Goal: Information Seeking & Learning: Find specific fact

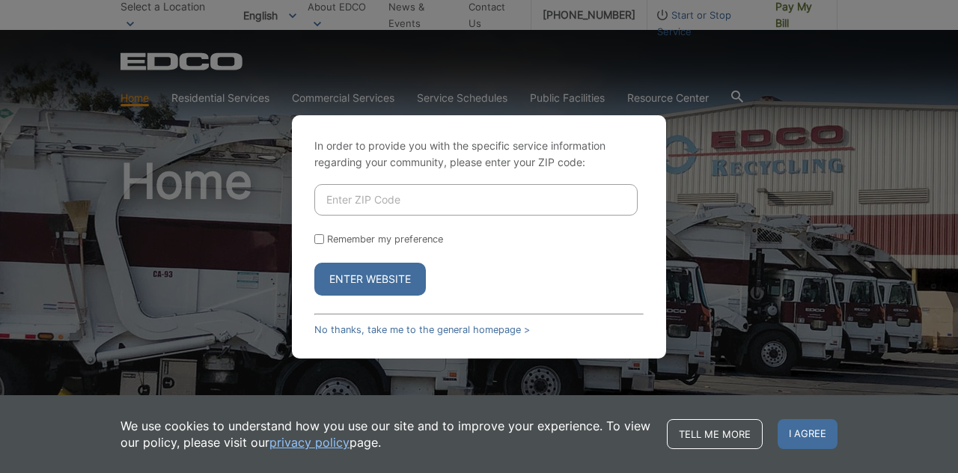
click at [375, 203] on input "Enter ZIP Code" at bounding box center [475, 199] width 323 height 31
type input "90638"
click at [382, 282] on button "Enter Website" at bounding box center [370, 279] width 112 height 33
click at [542, 198] on input "Enter ZIP Code" at bounding box center [475, 199] width 323 height 31
type input "90638"
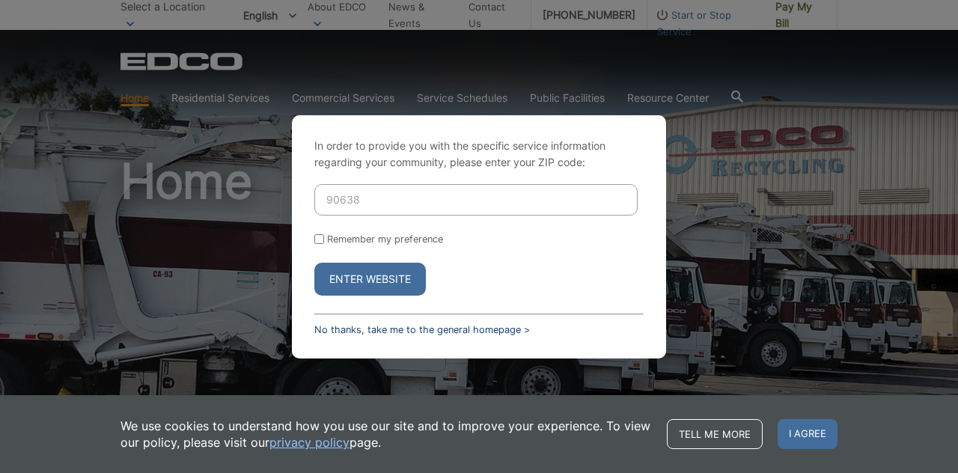
click at [495, 329] on link "No thanks, take me to the general homepage >" at bounding box center [422, 329] width 216 height 11
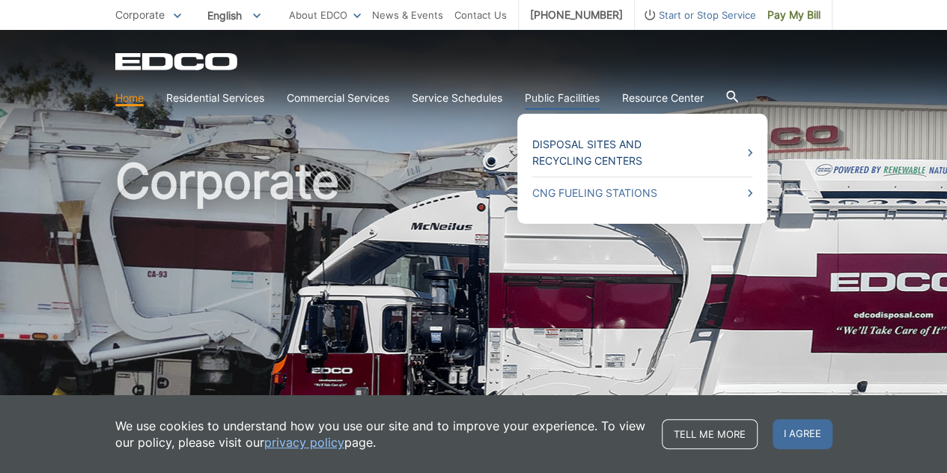
click at [627, 154] on link "Disposal Sites and Recycling Centers" at bounding box center [642, 152] width 220 height 33
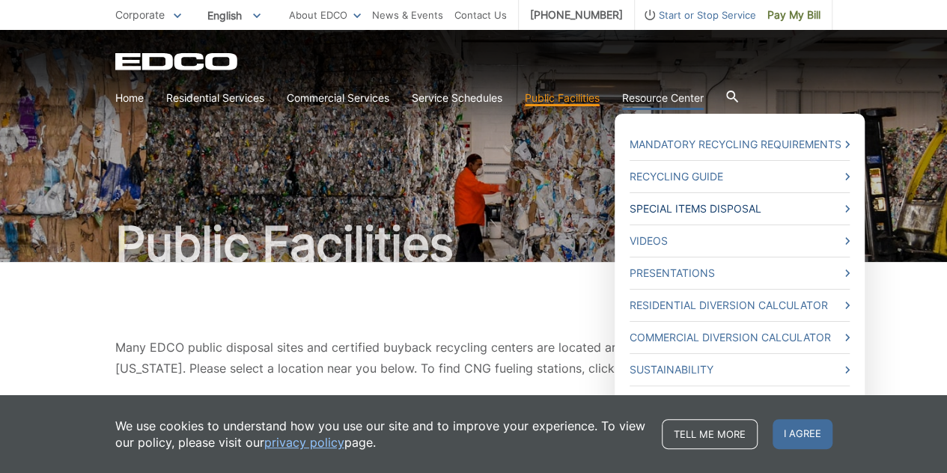
click at [728, 210] on link "Special Items Disposal" at bounding box center [740, 209] width 220 height 16
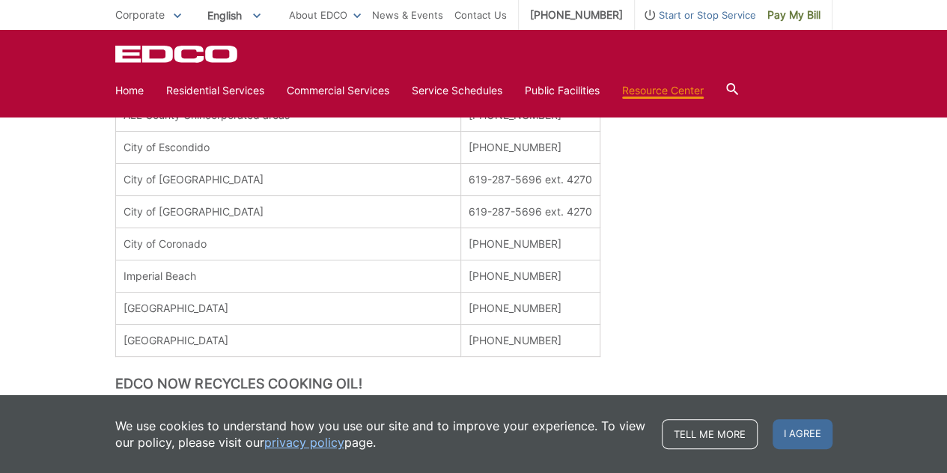
scroll to position [749, 0]
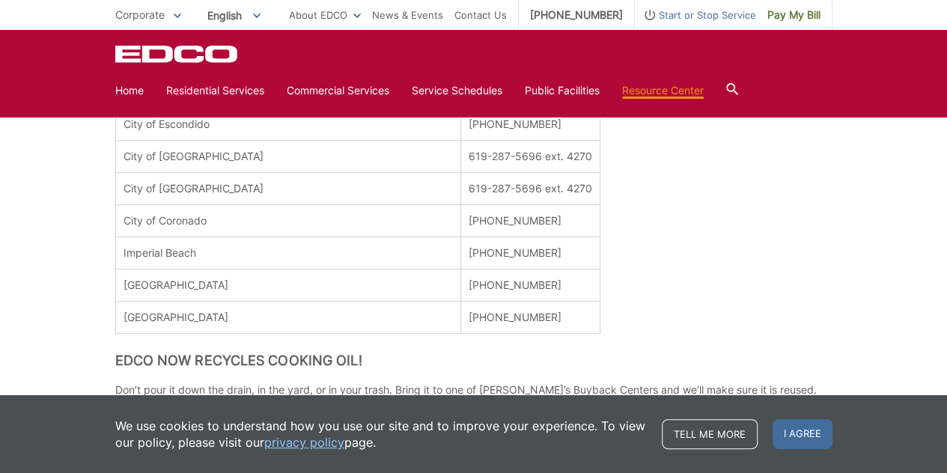
drag, startPoint x: 162, startPoint y: 281, endPoint x: 226, endPoint y: 277, distance: 64.5
click at [174, 278] on td "[GEOGRAPHIC_DATA]" at bounding box center [287, 285] width 345 height 32
drag, startPoint x: 226, startPoint y: 277, endPoint x: 257, endPoint y: 276, distance: 31.4
click at [223, 276] on td "[GEOGRAPHIC_DATA]" at bounding box center [287, 285] width 345 height 32
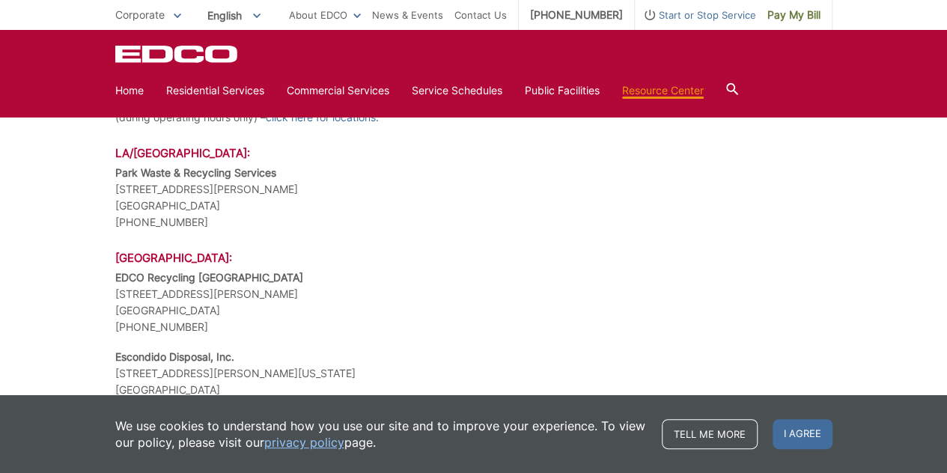
scroll to position [1422, 0]
drag, startPoint x: 115, startPoint y: 156, endPoint x: 286, endPoint y: 160, distance: 170.7
click at [286, 164] on p "Park Waste & Recycling Services 6762 Stanton Ave. Buena Park, CA 90621 (714) 52…" at bounding box center [473, 197] width 717 height 66
click at [226, 184] on p "Park Waste & Recycling Services 6762 Stanton Ave. Buena Park, CA 90621 (714) 52…" at bounding box center [473, 197] width 717 height 66
drag, startPoint x: 110, startPoint y: 172, endPoint x: 177, endPoint y: 183, distance: 68.2
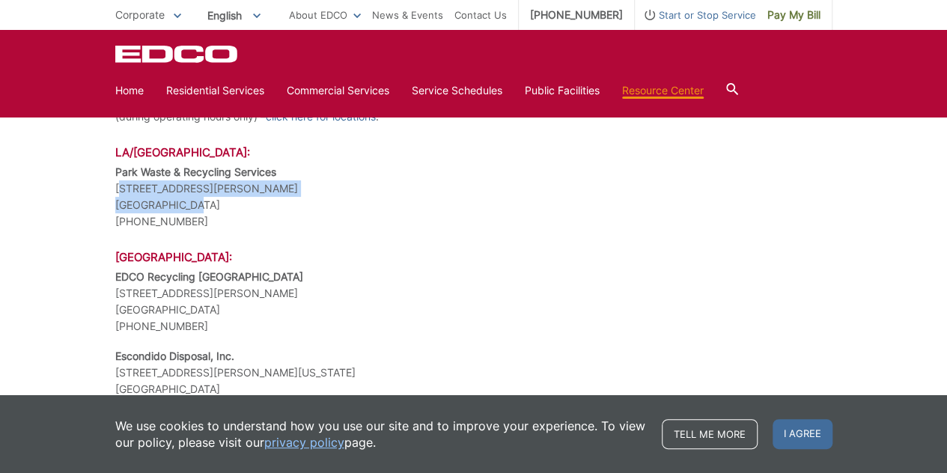
click at [177, 183] on div "Special Items Disposal Put Toxic Waste In Its Place For information call the Ea…" at bounding box center [473, 380] width 947 height 3080
copy p "6762 Stanton Ave. Buena Park,"
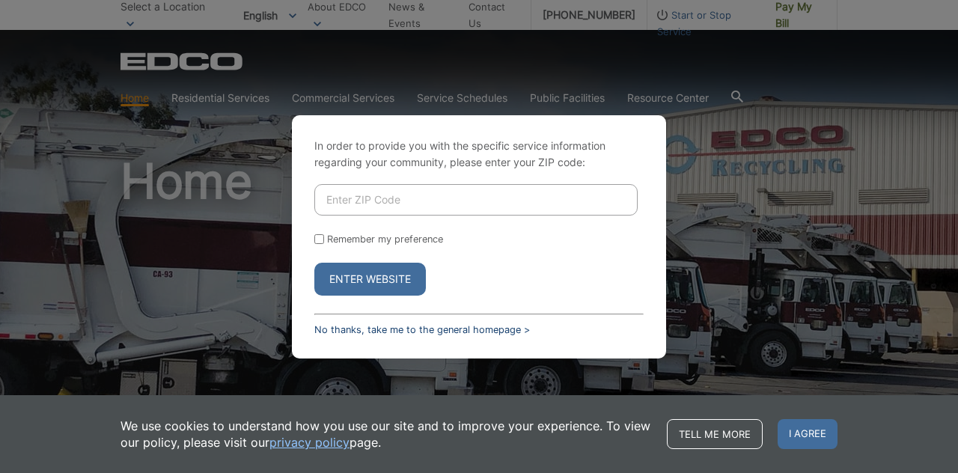
click at [428, 328] on link "No thanks, take me to the general homepage >" at bounding box center [422, 329] width 216 height 11
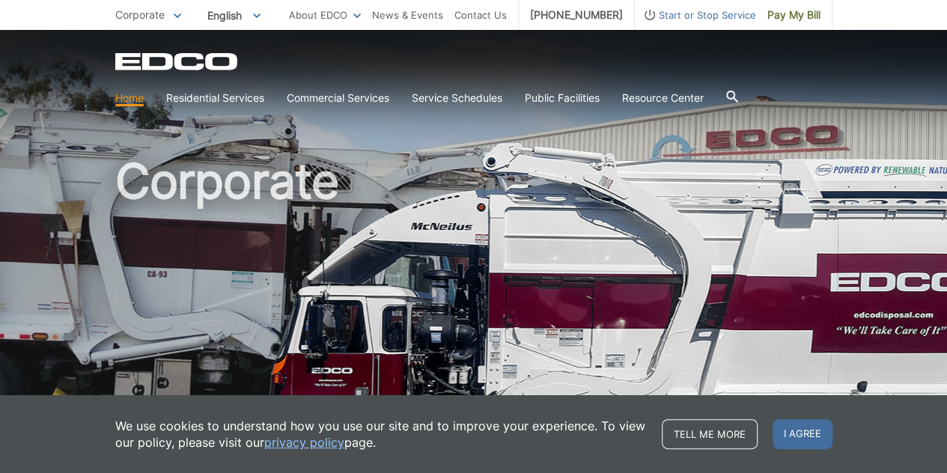
click at [738, 91] on icon at bounding box center [732, 97] width 12 height 12
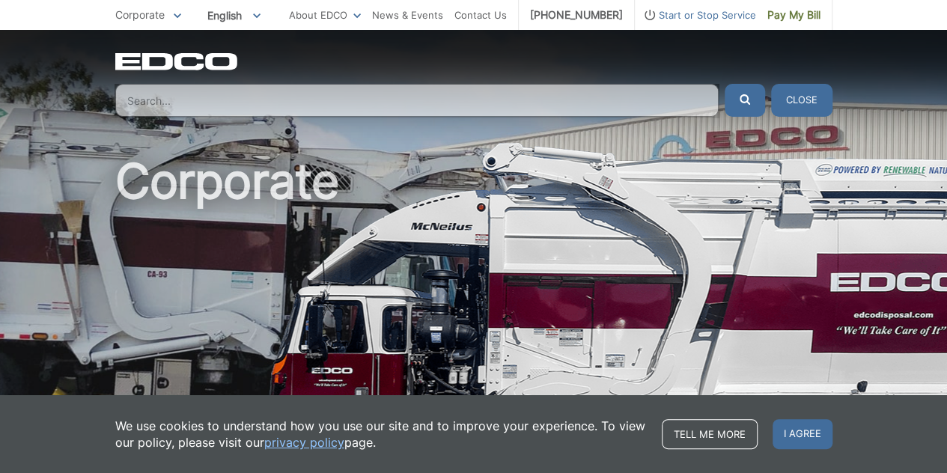
click at [618, 97] on input "Search" at bounding box center [416, 100] width 603 height 33
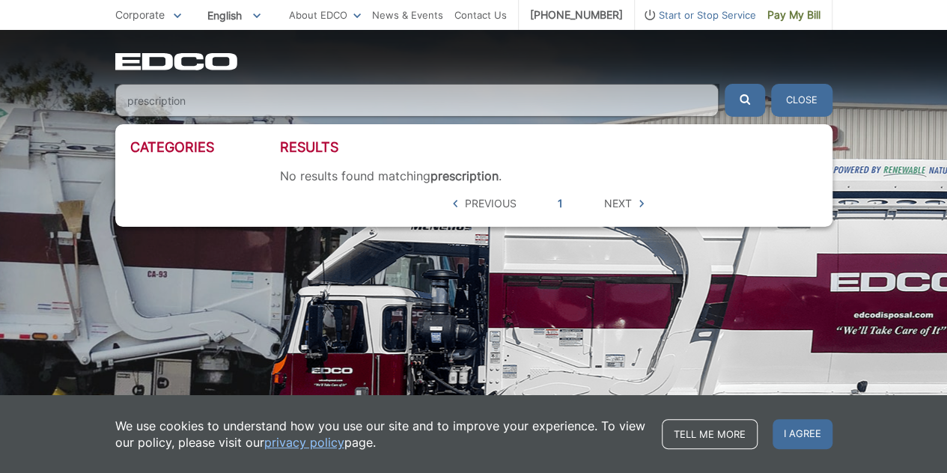
click at [725, 84] on button "submit" at bounding box center [745, 100] width 40 height 33
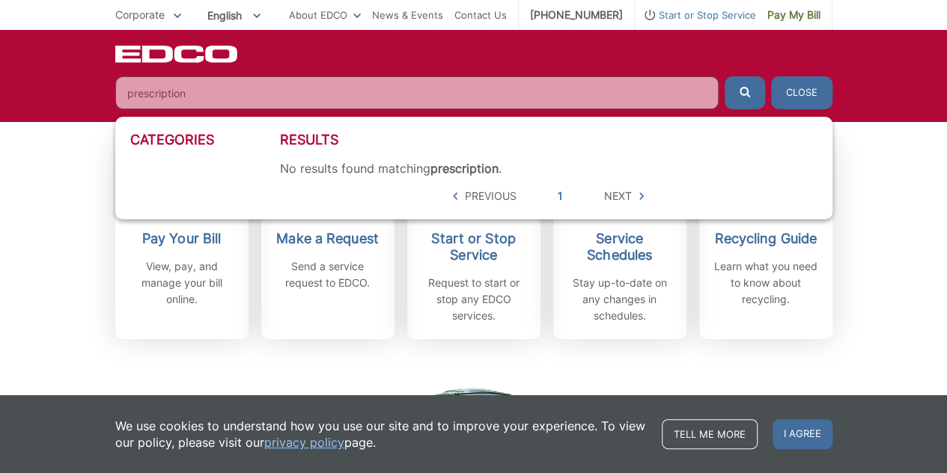
click at [290, 92] on input "prescription" at bounding box center [416, 92] width 603 height 33
type input "p"
type input "drugs"
click at [725, 76] on button "submit" at bounding box center [745, 92] width 40 height 33
click at [618, 87] on input "drugs" at bounding box center [416, 92] width 603 height 33
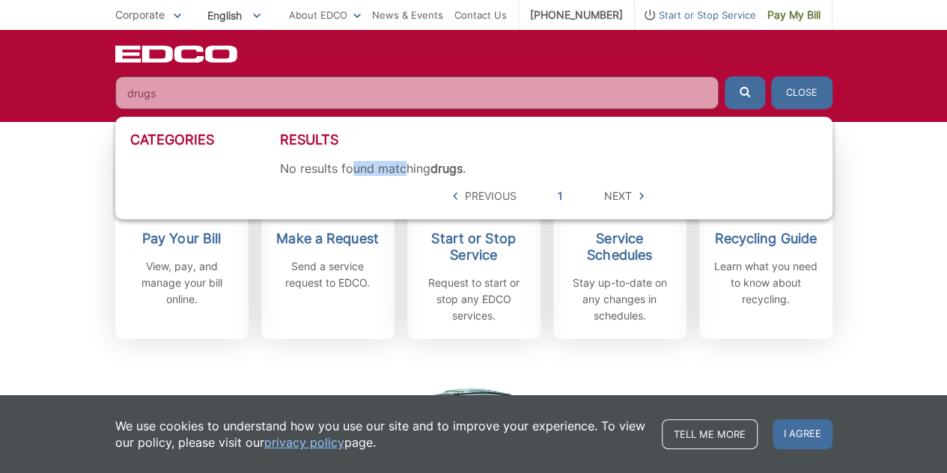
drag, startPoint x: 405, startPoint y: 168, endPoint x: 347, endPoint y: 171, distance: 57.7
click at [353, 171] on div "No results found matching drugs ." at bounding box center [548, 168] width 537 height 15
drag, startPoint x: 287, startPoint y: 171, endPoint x: 485, endPoint y: 183, distance: 198.0
click at [470, 177] on div "Results No results found matching drugs . 5 hits per page Previous 1 Next" at bounding box center [548, 168] width 537 height 73
drag, startPoint x: 512, startPoint y: 205, endPoint x: 509, endPoint y: 195, distance: 10.2
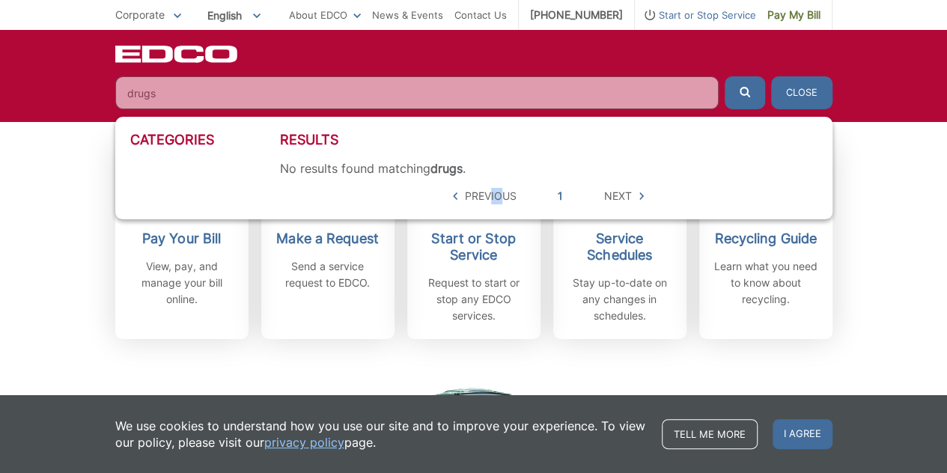
click at [505, 195] on span "Previous" at bounding box center [491, 196] width 52 height 16
drag, startPoint x: 522, startPoint y: 194, endPoint x: 493, endPoint y: 194, distance: 29.2
click at [521, 194] on ul "Previous 1 Next" at bounding box center [548, 196] width 198 height 16
click at [497, 192] on span "Previous" at bounding box center [491, 196] width 52 height 16
drag, startPoint x: 525, startPoint y: 193, endPoint x: 566, endPoint y: 192, distance: 40.4
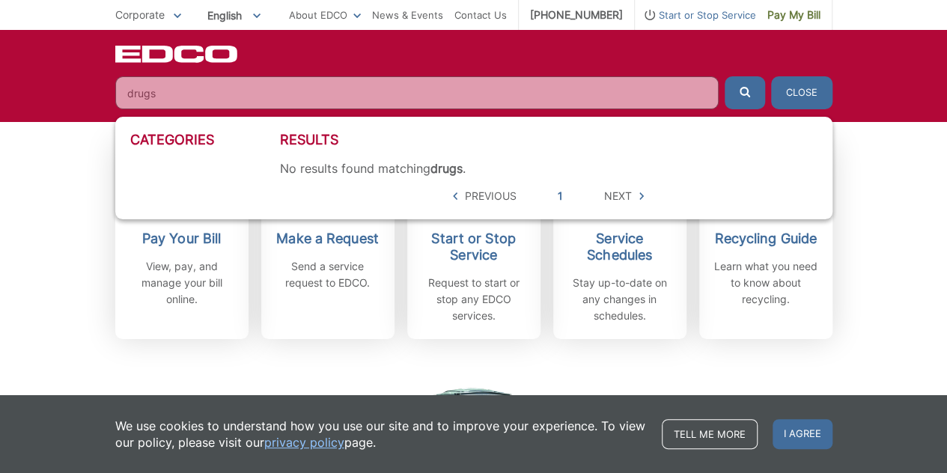
click at [550, 192] on ul "Previous 1 Next" at bounding box center [548, 196] width 198 height 16
click at [623, 195] on span "Next" at bounding box center [618, 196] width 28 height 16
drag, startPoint x: 627, startPoint y: 194, endPoint x: 695, endPoint y: 180, distance: 69.6
click at [644, 189] on ul "Previous 1 Next" at bounding box center [548, 196] width 198 height 16
click at [702, 179] on div "Results No results found matching drugs . 5 hits per page Previous 1 Next" at bounding box center [548, 168] width 537 height 73
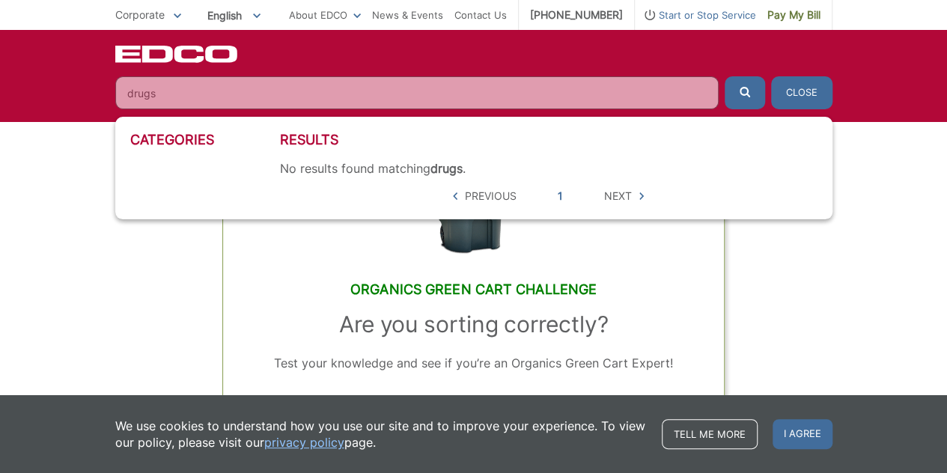
scroll to position [674, 0]
